Goal: Information Seeking & Learning: Find contact information

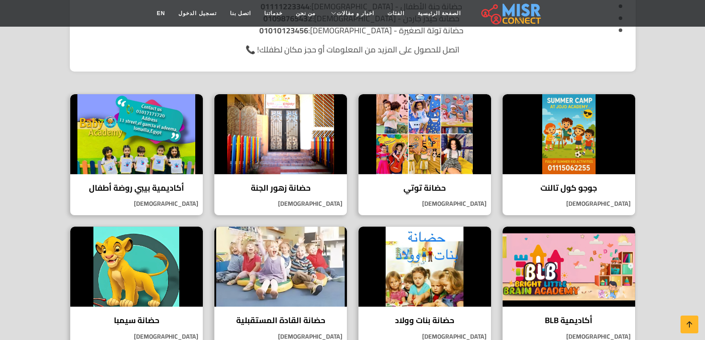
scroll to position [244, 0]
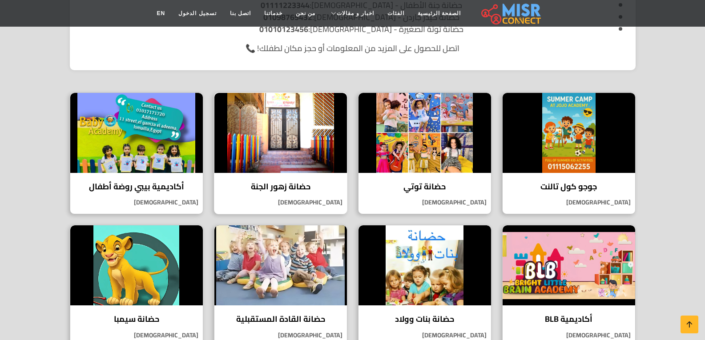
click at [295, 185] on h4 "حضانة زهور الجنة" at bounding box center [280, 187] width 119 height 10
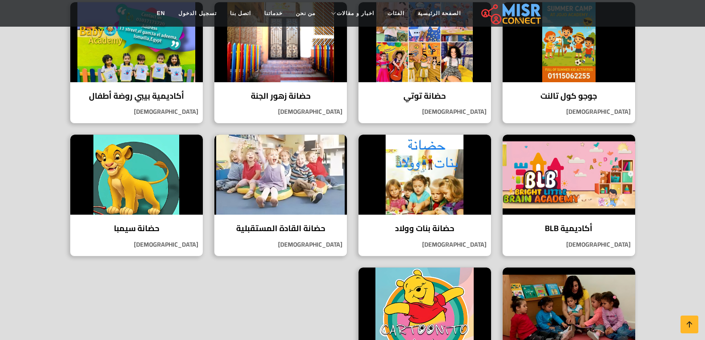
scroll to position [337, 0]
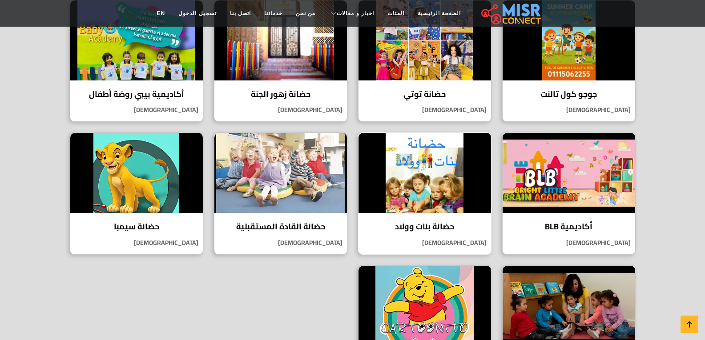
click at [427, 187] on img at bounding box center [424, 173] width 133 height 80
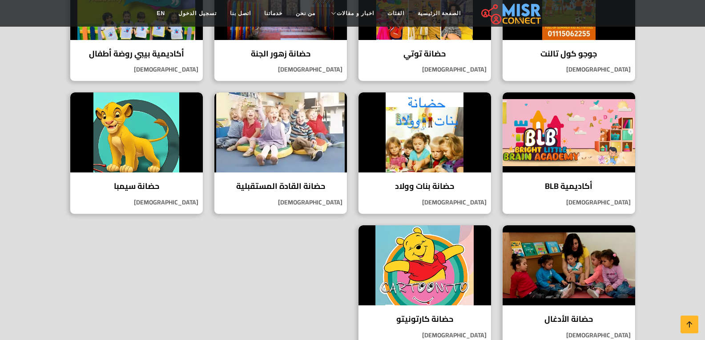
scroll to position [413, 0]
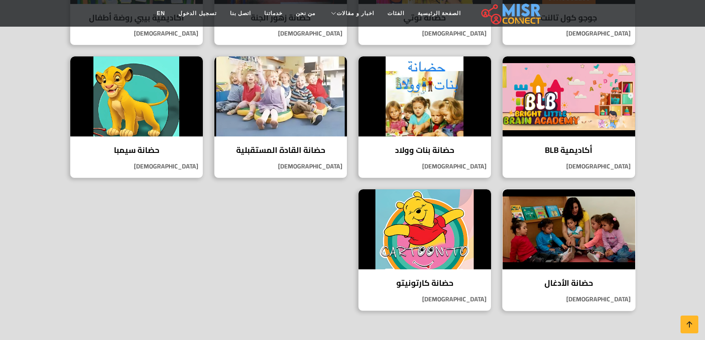
click at [565, 227] on img at bounding box center [568, 229] width 133 height 80
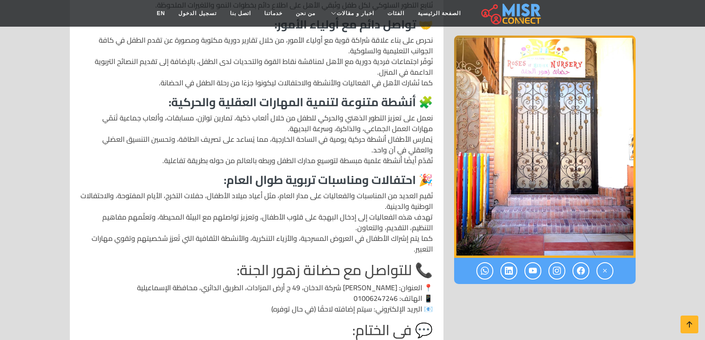
scroll to position [1048, 0]
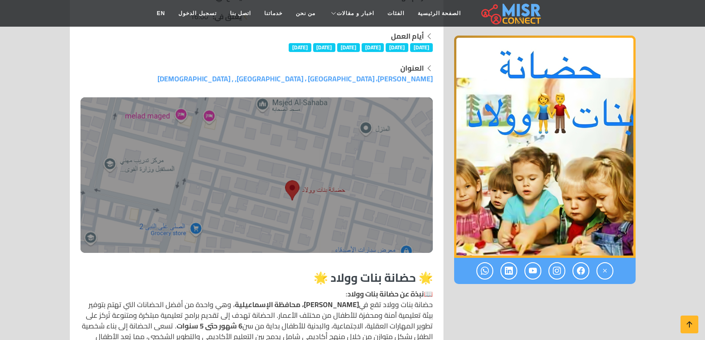
scroll to position [178, 0]
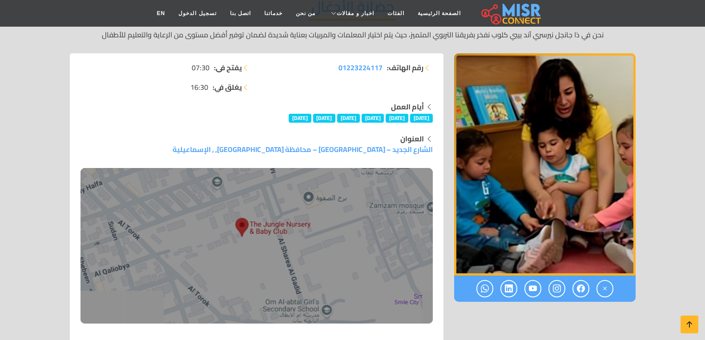
scroll to position [110, 0]
